Goal: Information Seeking & Learning: Learn about a topic

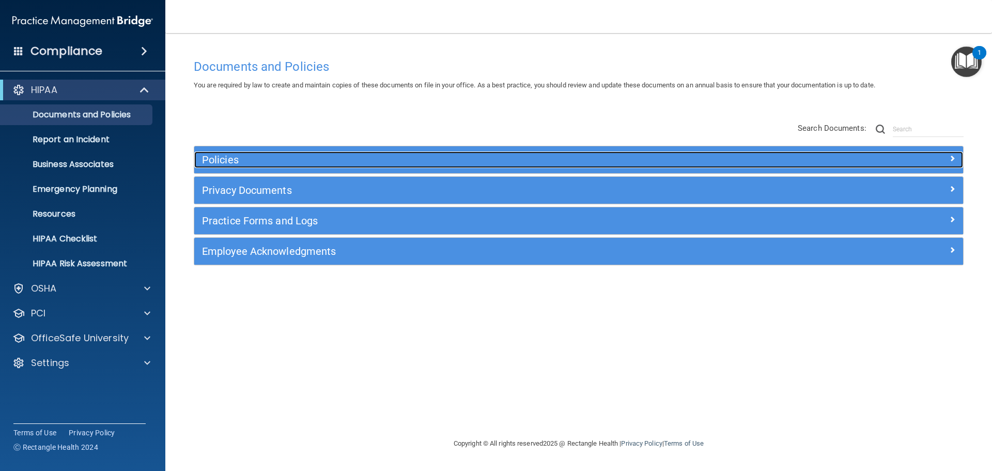
click at [951, 158] on span at bounding box center [952, 158] width 6 height 12
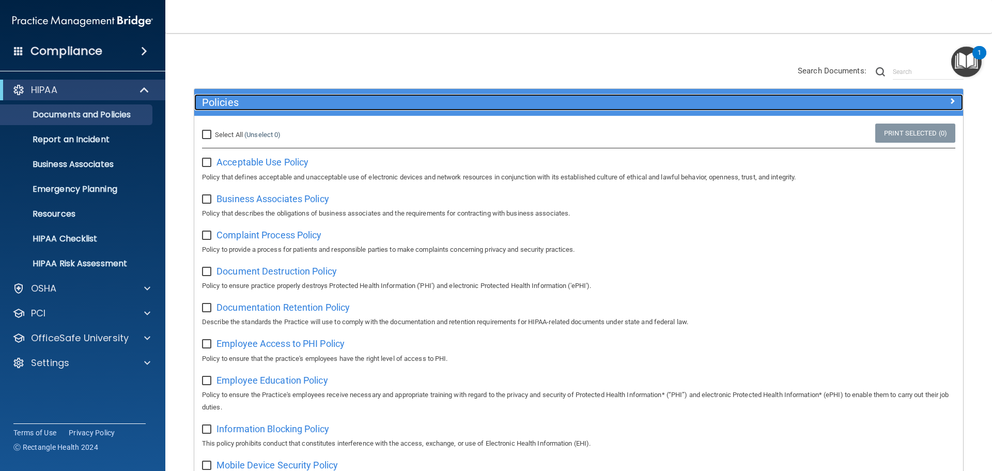
scroll to position [52, 0]
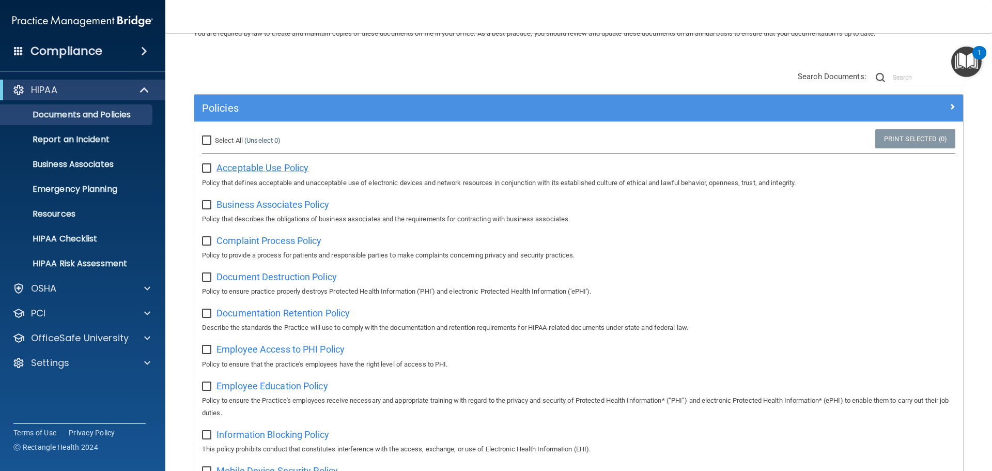
click at [274, 166] on span "Acceptable Use Policy" at bounding box center [263, 167] width 92 height 11
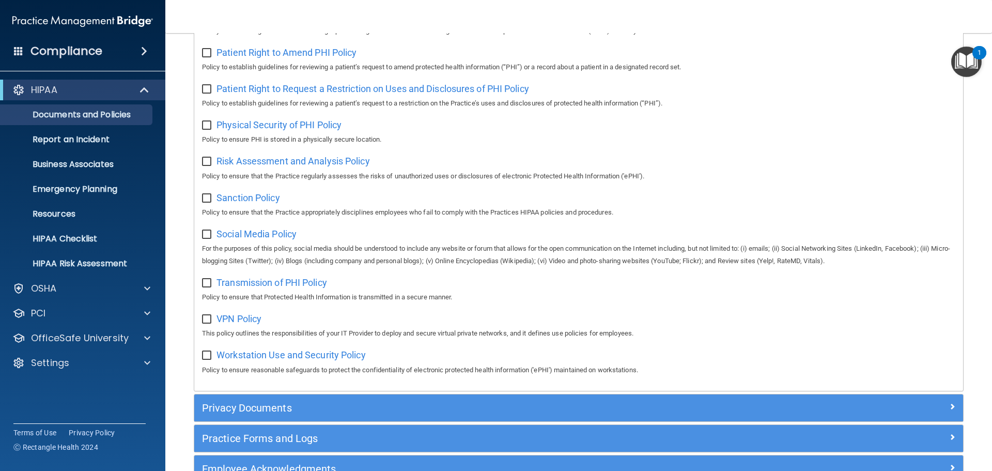
scroll to position [620, 0]
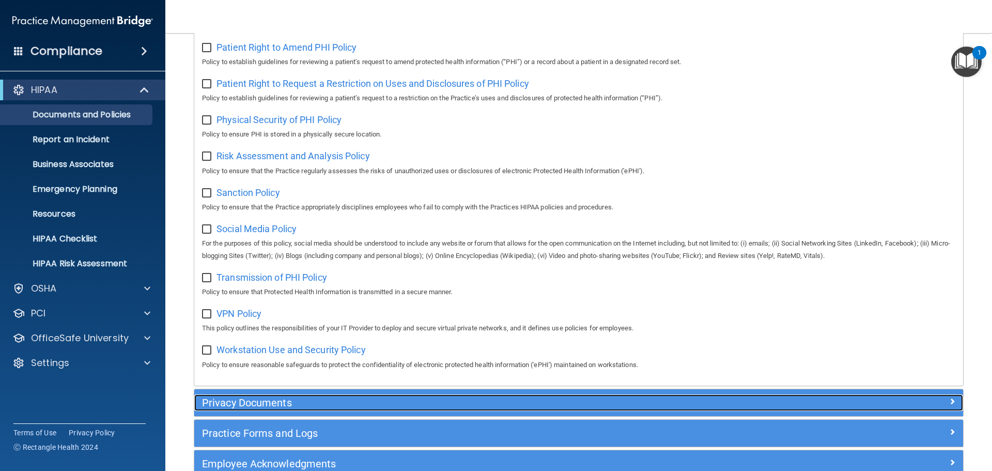
click at [934, 407] on div at bounding box center [867, 400] width 192 height 12
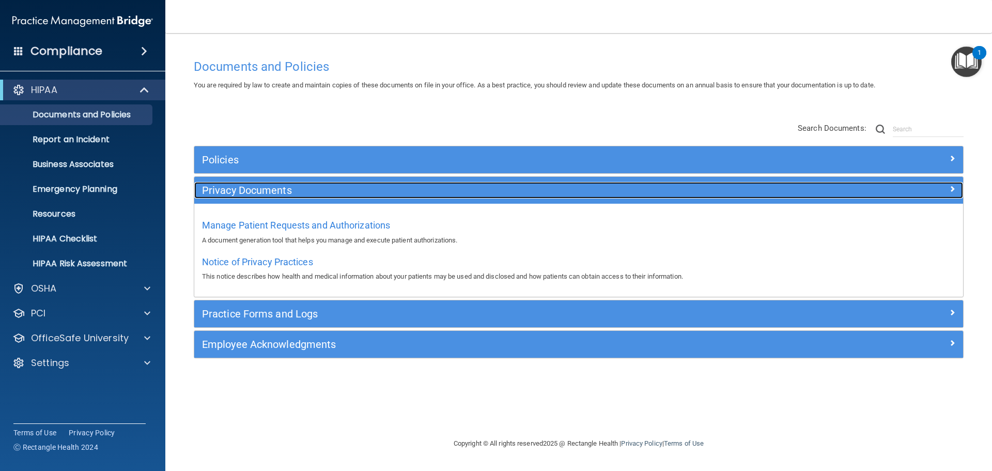
scroll to position [0, 0]
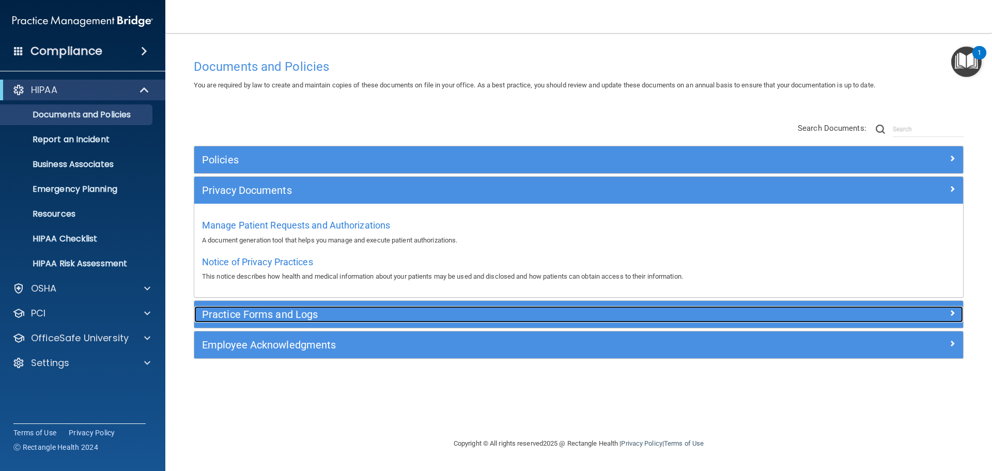
click at [281, 314] on h5 "Practice Forms and Logs" at bounding box center [482, 314] width 561 height 11
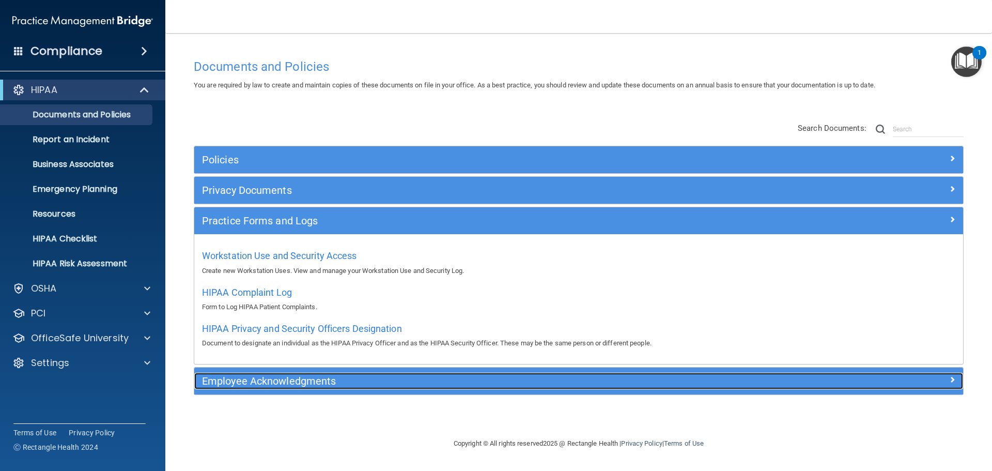
click at [952, 378] on span at bounding box center [952, 379] width 6 height 12
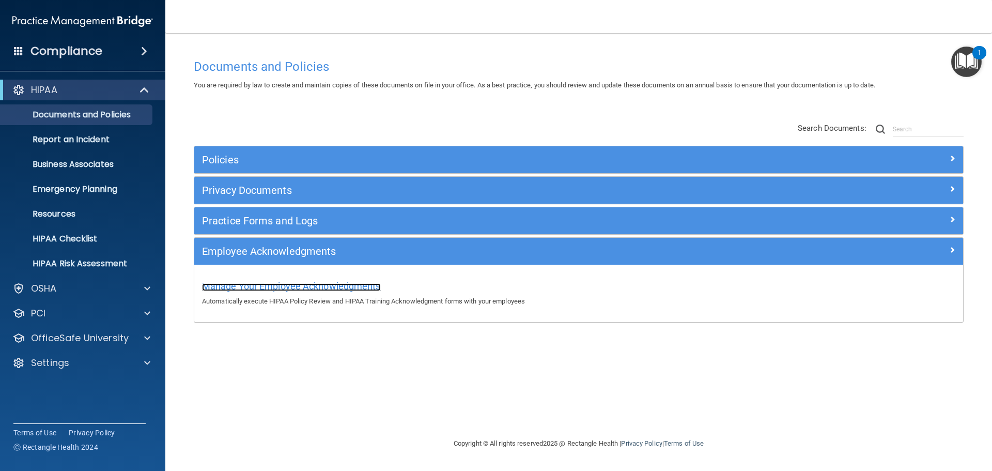
click at [318, 287] on span "Manage Your Employee Acknowledgments" at bounding box center [291, 286] width 179 height 11
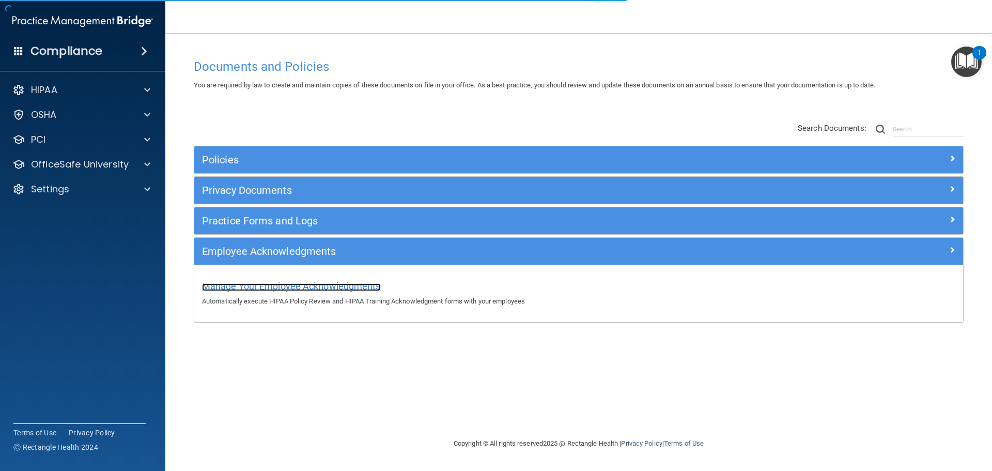
click at [320, 285] on span "Manage Your Employee Acknowledgments" at bounding box center [291, 286] width 179 height 11
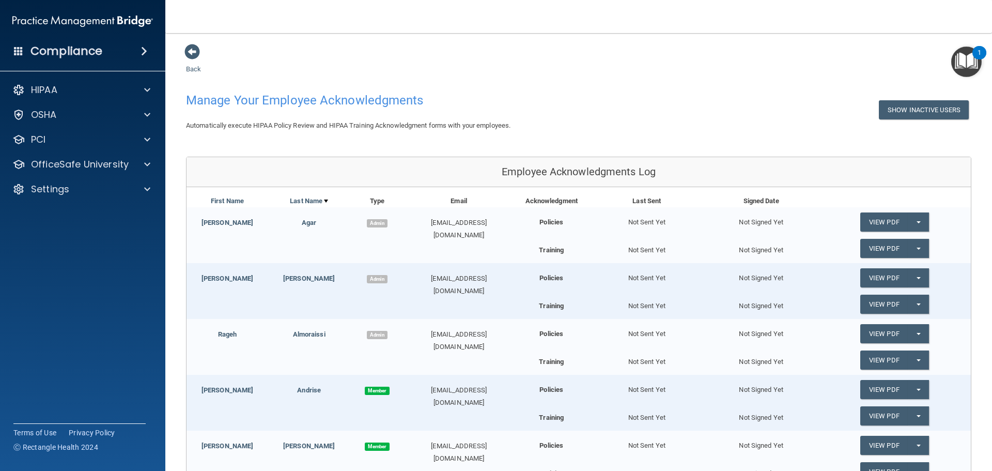
scroll to position [52, 0]
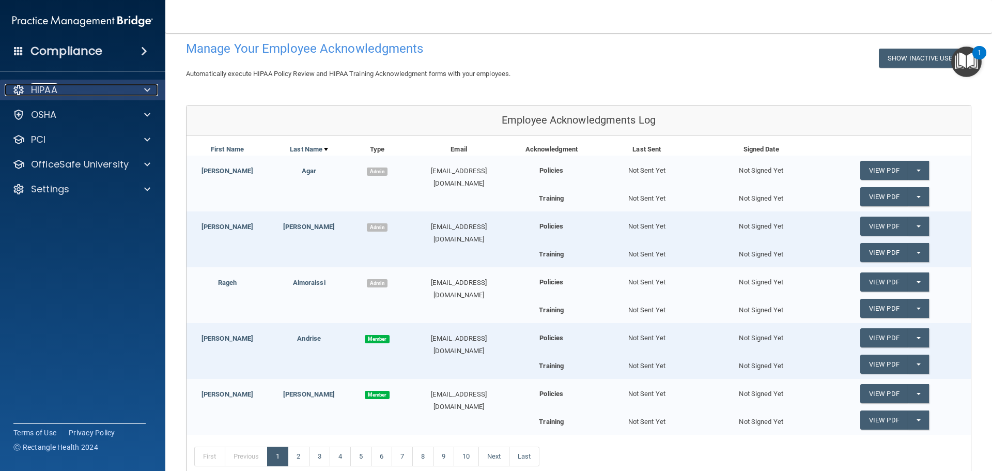
click at [142, 89] on div at bounding box center [146, 90] width 26 height 12
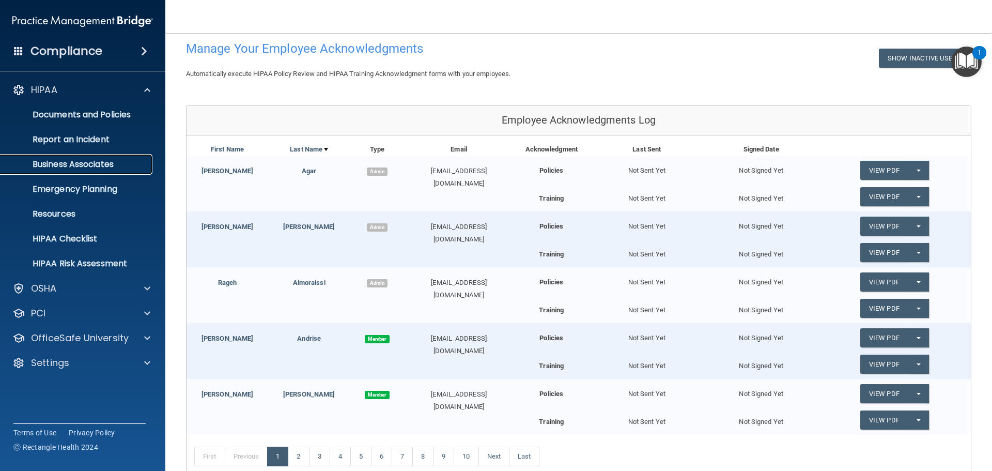
click at [102, 160] on p "Business Associates" at bounding box center [77, 164] width 141 height 10
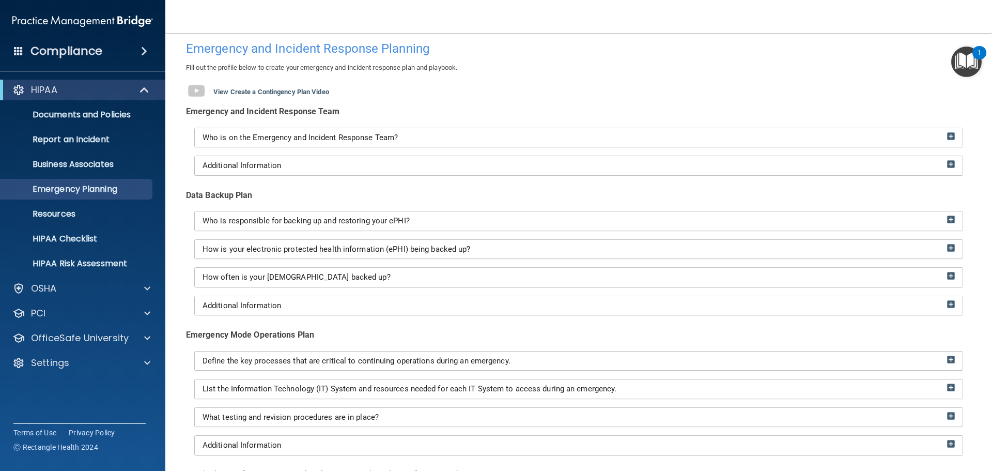
scroll to position [103, 0]
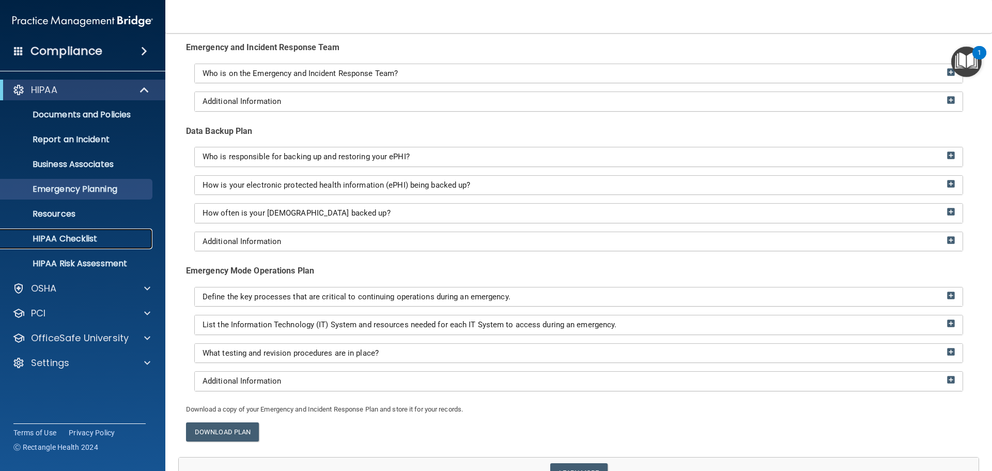
click at [80, 235] on p "HIPAA Checklist" at bounding box center [77, 239] width 141 height 10
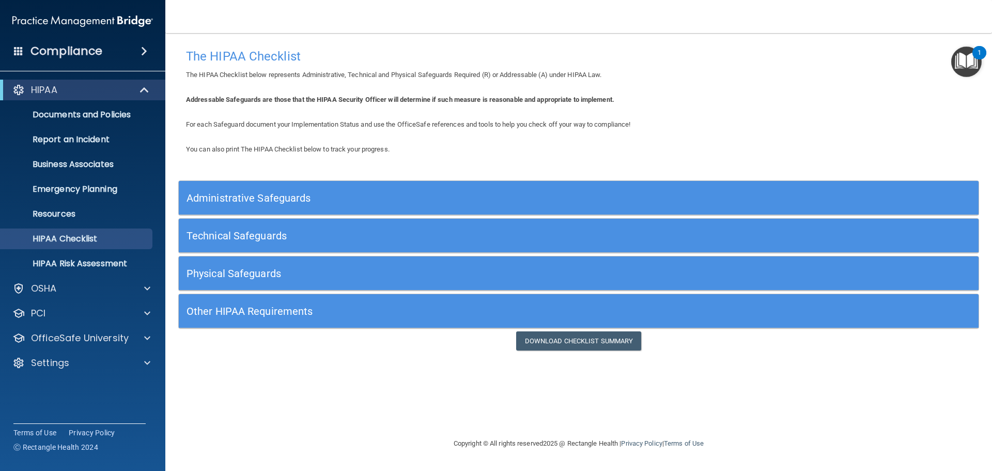
click at [312, 192] on h5 "Administrative Safeguards" at bounding box center [479, 197] width 585 height 11
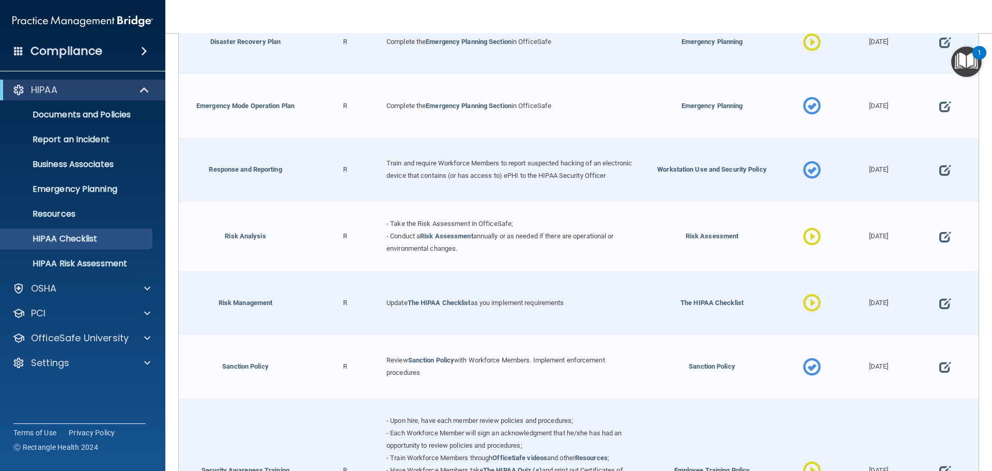
scroll to position [620, 0]
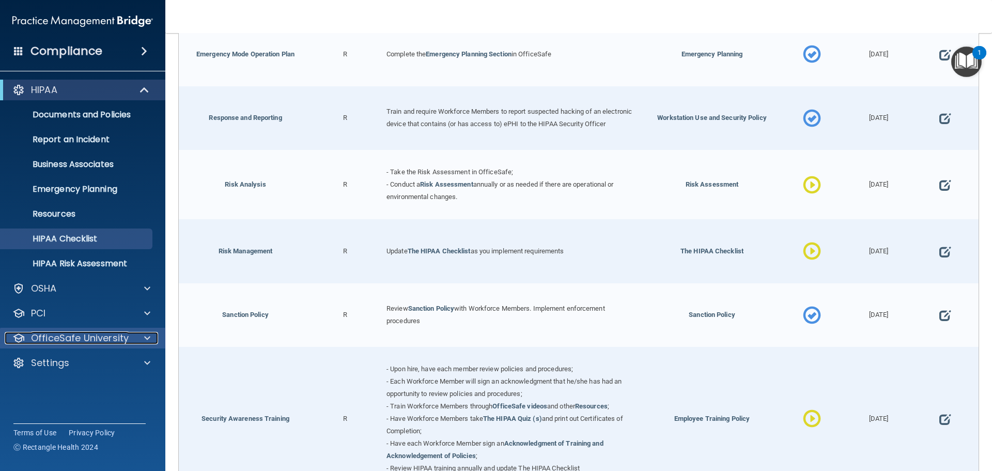
click at [93, 342] on p "OfficeSafe University" at bounding box center [80, 338] width 98 height 12
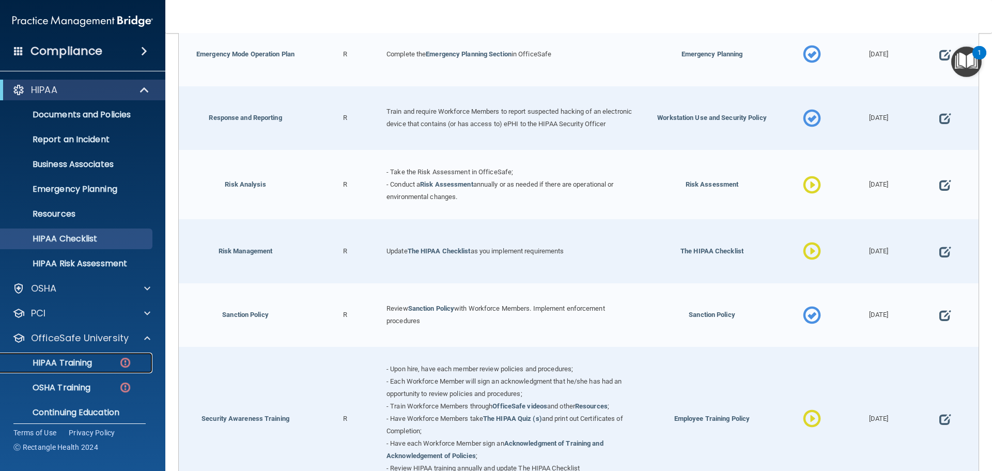
click at [81, 362] on p "HIPAA Training" at bounding box center [49, 363] width 85 height 10
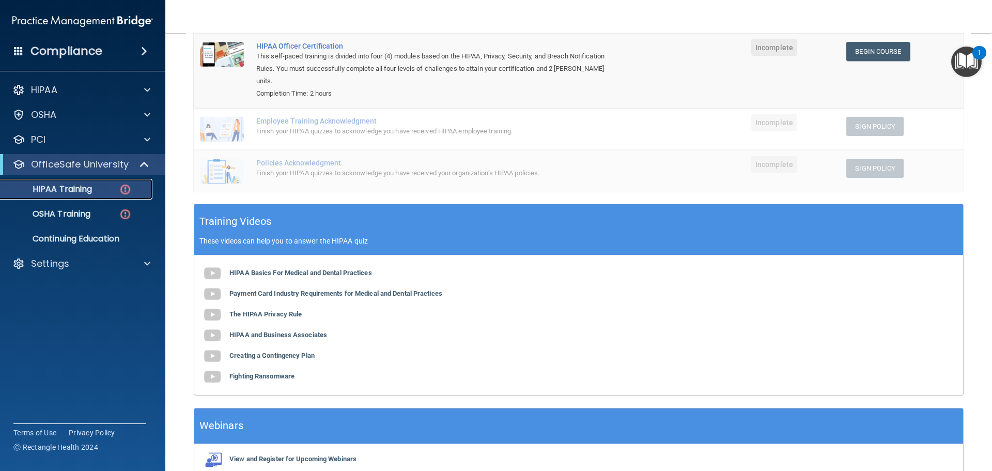
scroll to position [191, 0]
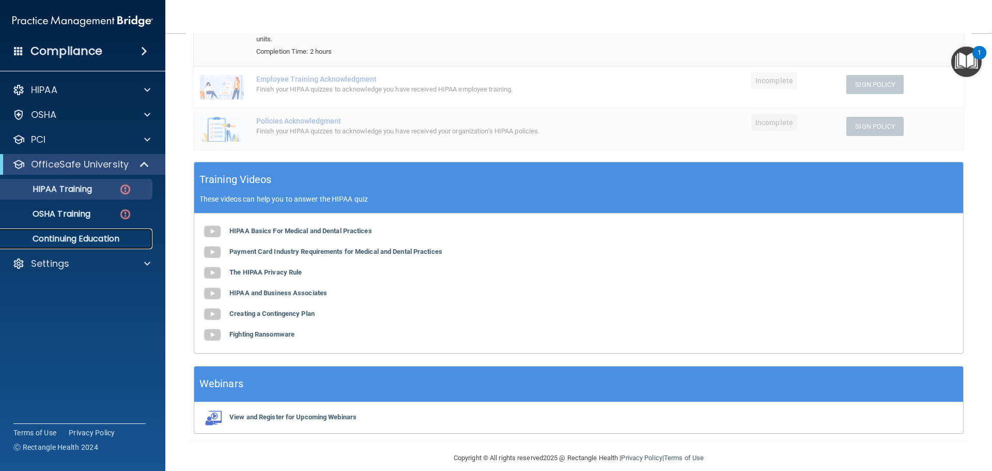
click at [76, 239] on p "Continuing Education" at bounding box center [77, 239] width 141 height 10
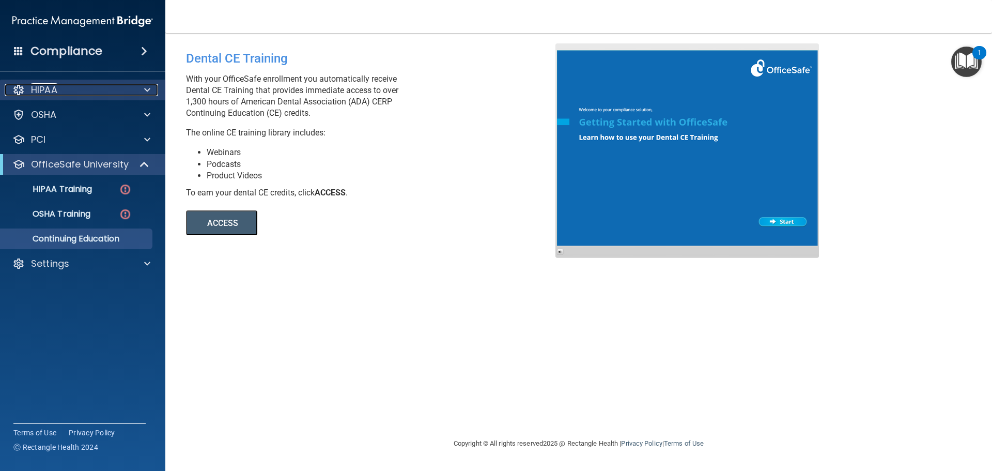
click at [130, 88] on div "HIPAA" at bounding box center [69, 90] width 128 height 12
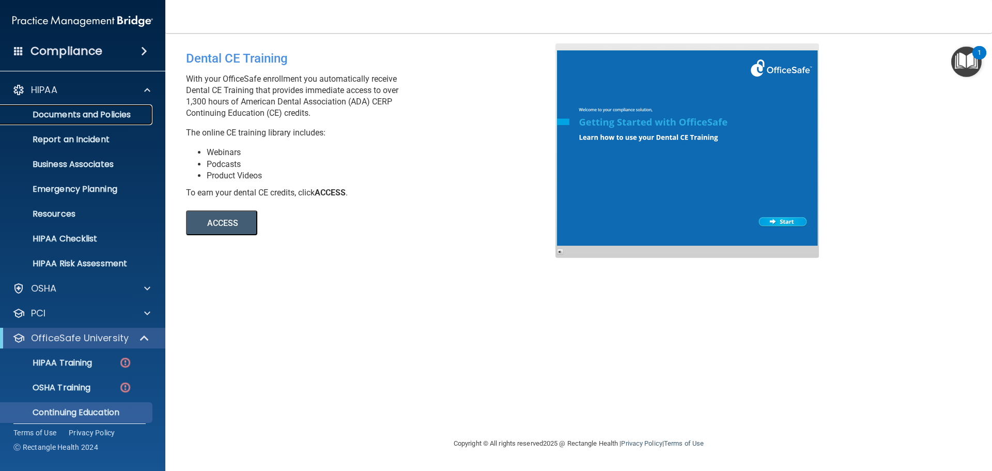
click at [124, 115] on p "Documents and Policies" at bounding box center [77, 115] width 141 height 10
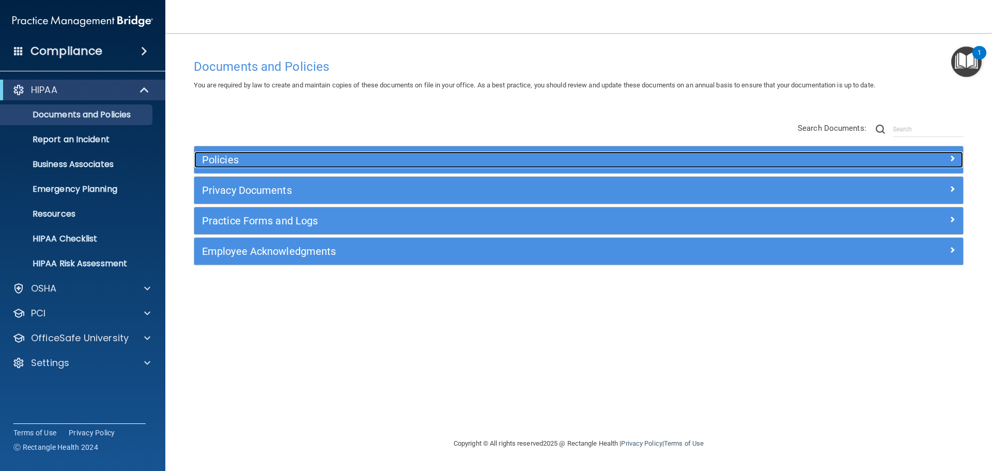
click at [952, 160] on span at bounding box center [952, 158] width 6 height 12
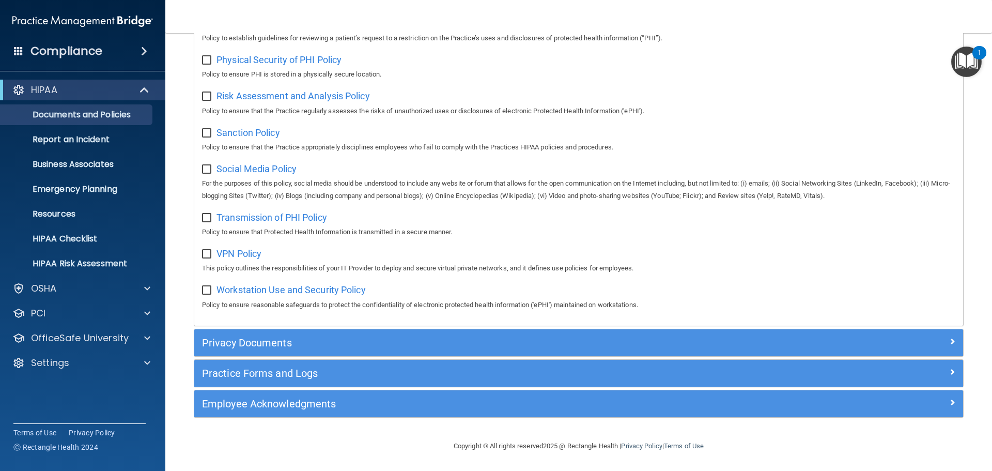
scroll to position [691, 0]
